Goal: Information Seeking & Learning: Learn about a topic

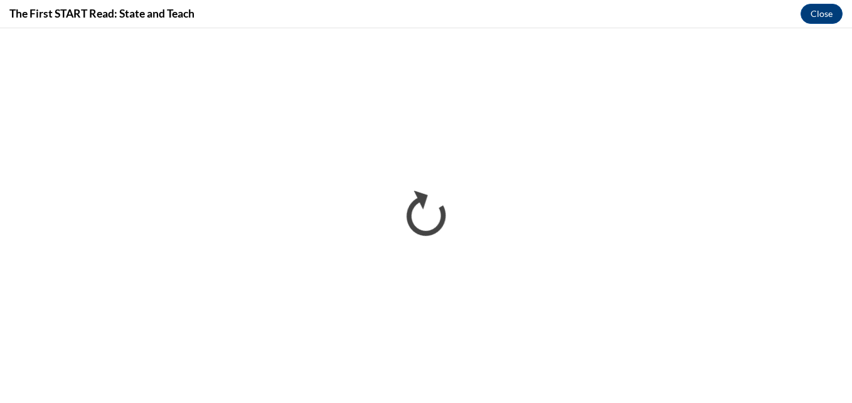
click at [337, 3] on div "The First START Read: State and Teach Close" at bounding box center [426, 14] width 852 height 28
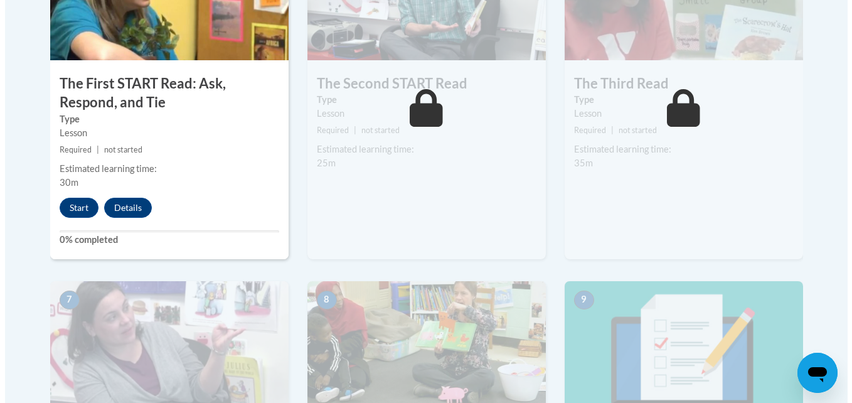
scroll to position [832, 0]
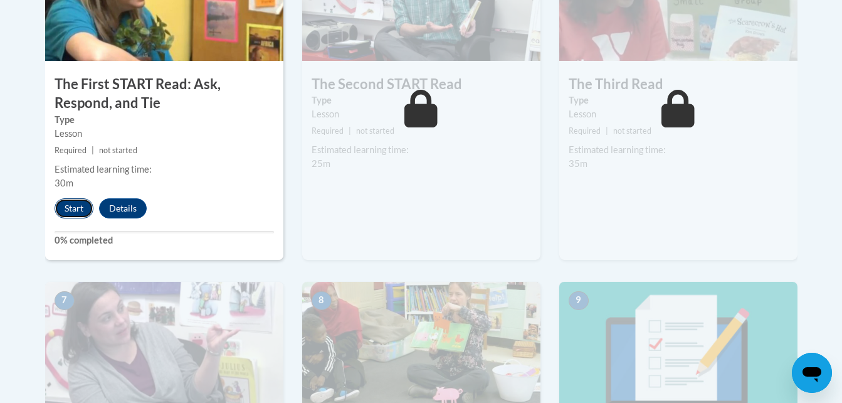
click at [71, 210] on button "Start" at bounding box center [74, 208] width 39 height 20
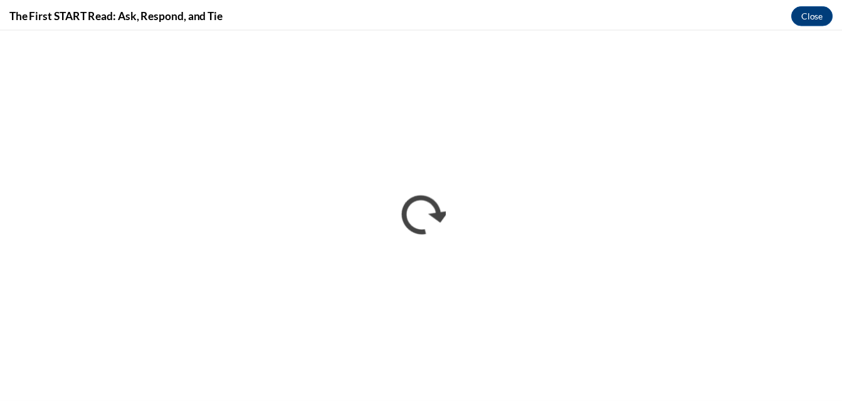
scroll to position [0, 0]
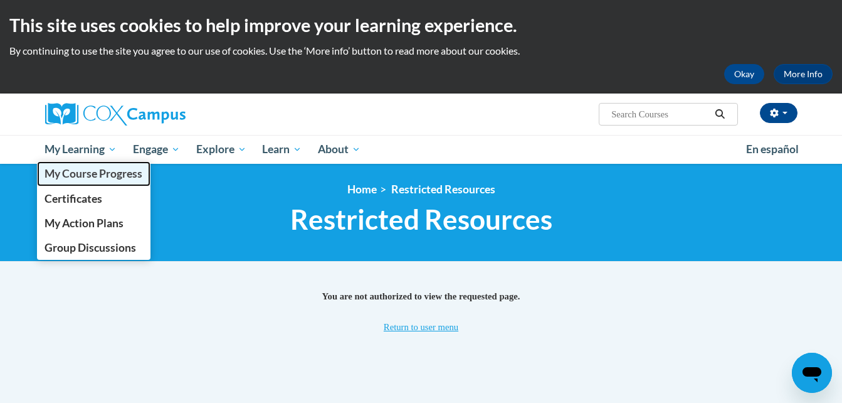
click at [85, 163] on link "My Course Progress" at bounding box center [94, 173] width 114 height 24
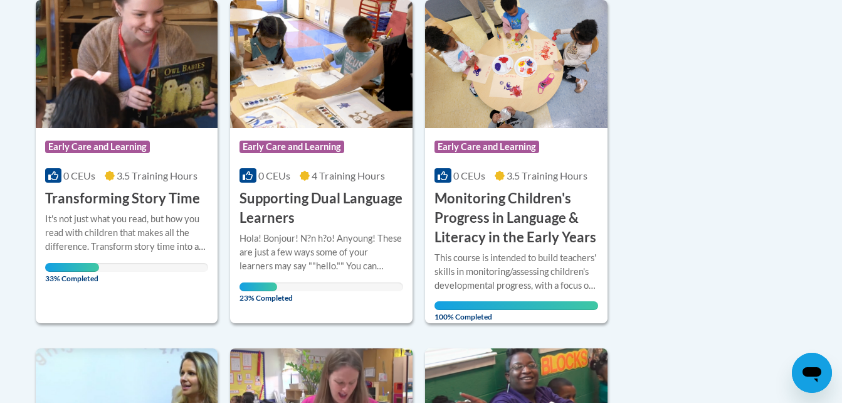
scroll to position [326, 0]
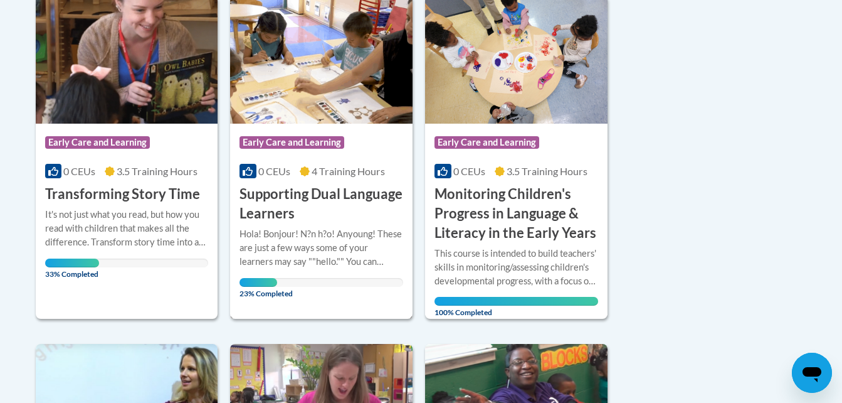
click at [362, 114] on img at bounding box center [321, 60] width 182 height 128
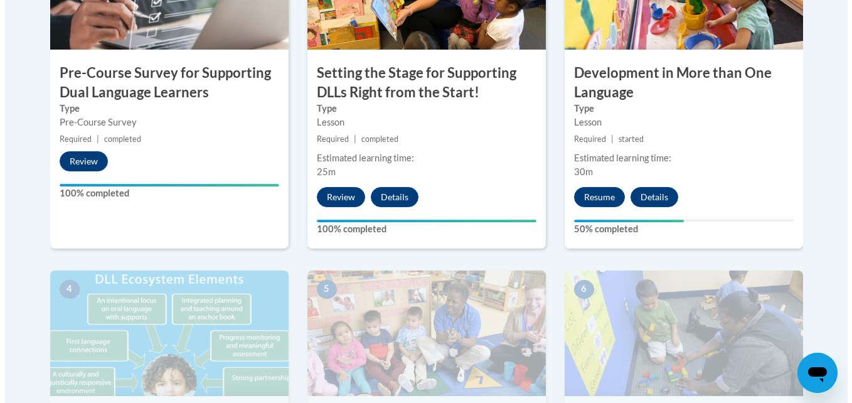
scroll to position [495, 0]
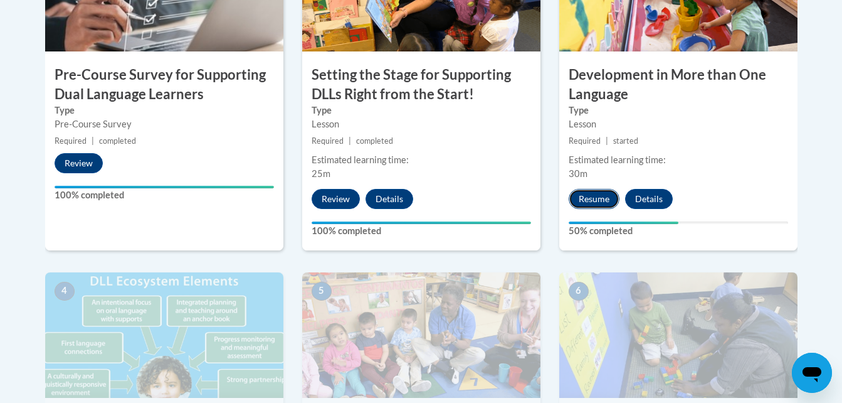
click at [596, 202] on button "Resume" at bounding box center [594, 199] width 51 height 20
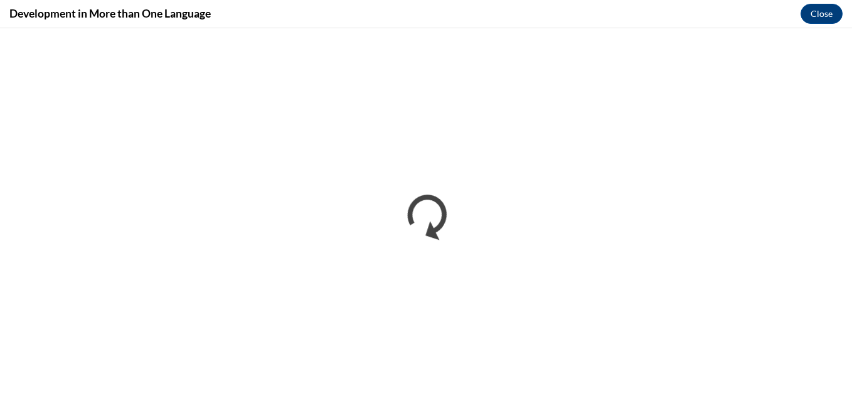
scroll to position [0, 0]
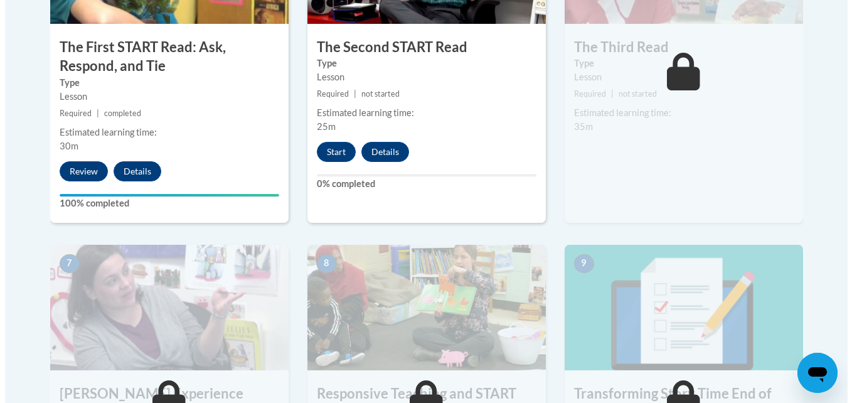
scroll to position [850, 0]
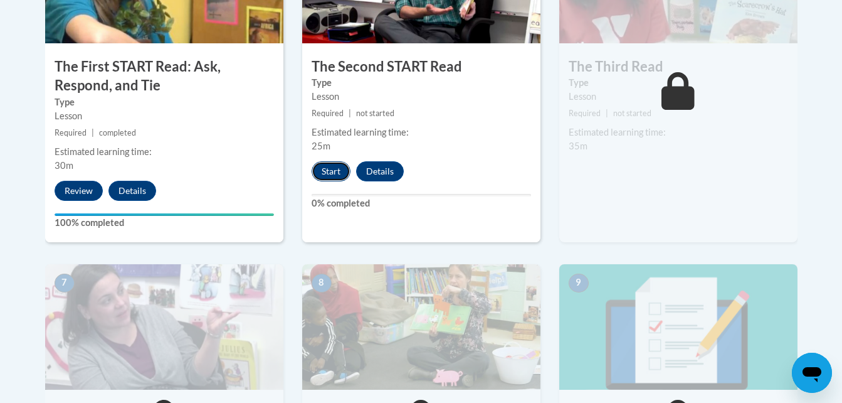
click at [327, 162] on button "Start" at bounding box center [331, 171] width 39 height 20
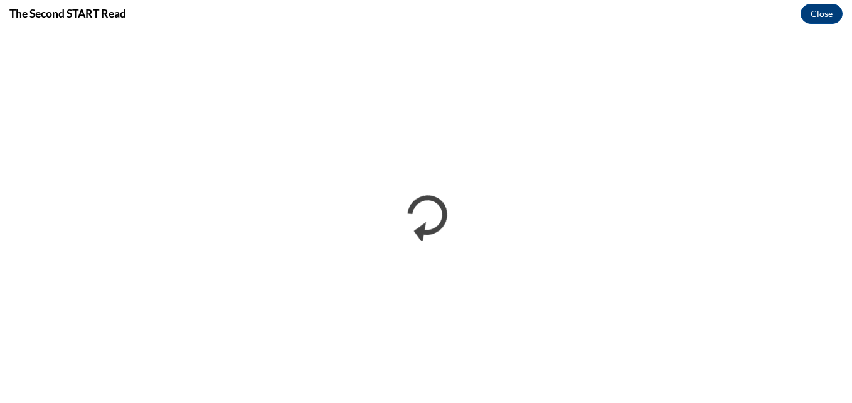
scroll to position [0, 0]
